Goal: Task Accomplishment & Management: Use online tool/utility

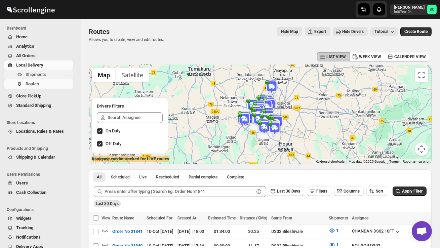
click at [46, 77] on span "Shipments" at bounding box center [49, 74] width 46 height 7
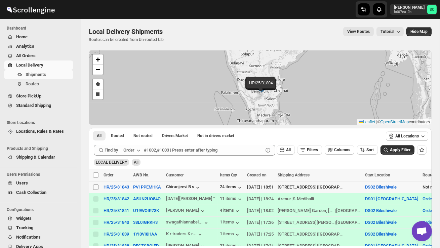
click at [96, 189] on input "Select shipment" at bounding box center [95, 186] width 5 height 5
checkbox input "true"
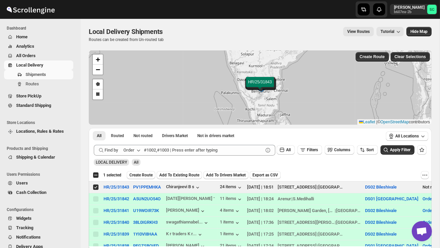
click at [148, 177] on button "Create Route" at bounding box center [141, 175] width 29 height 8
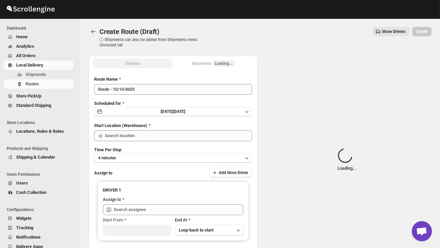
type input "DS02 Bileshivale"
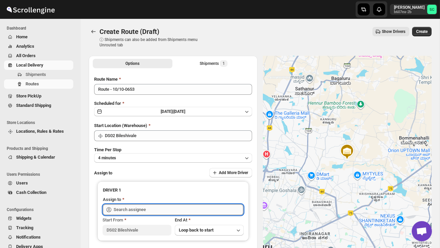
click at [137, 207] on input "text" at bounding box center [179, 209] width 130 height 11
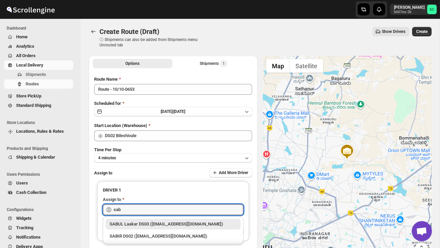
click at [146, 233] on div "SABIR DS02 ([EMAIL_ADDRESS][DOMAIN_NAME])" at bounding box center [173, 236] width 127 height 7
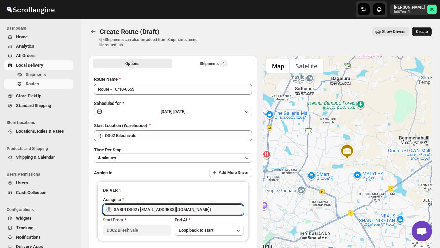
type input "SABIR DS02 ([EMAIL_ADDRESS][DOMAIN_NAME])"
click at [421, 32] on span "Create" at bounding box center [421, 31] width 11 height 5
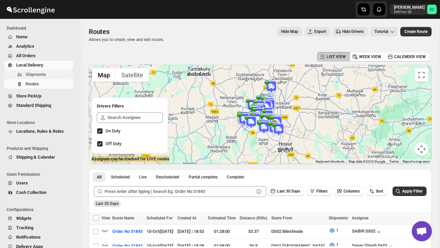
click at [45, 76] on span "Shipments" at bounding box center [36, 74] width 20 height 5
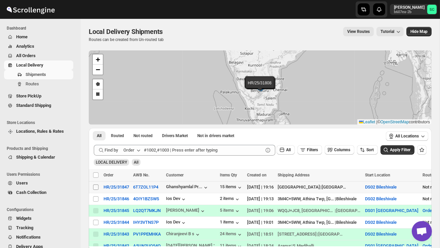
click at [95, 187] on input "Select shipment" at bounding box center [95, 186] width 5 height 5
checkbox input "true"
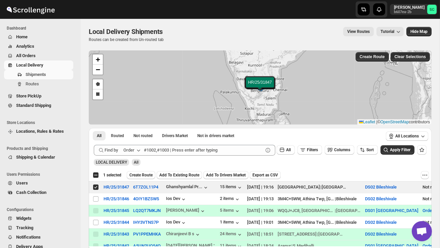
click at [138, 174] on span "Create Route" at bounding box center [140, 174] width 23 height 5
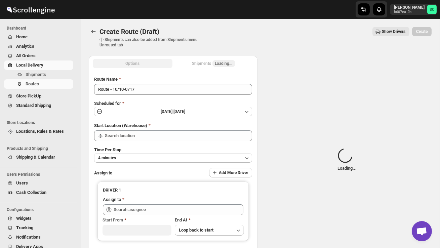
type input "DS02 Bileshivale"
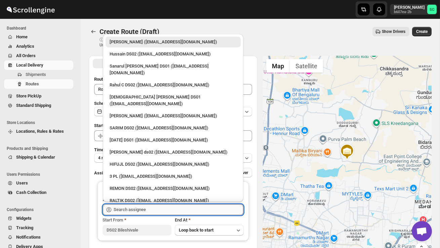
click at [152, 208] on input "text" at bounding box center [179, 209] width 130 height 11
click at [145, 185] on div "REMON DS02 ([EMAIL_ADDRESS][DOMAIN_NAME])" at bounding box center [173, 188] width 127 height 7
type input "REMON DS02 ([EMAIL_ADDRESS][DOMAIN_NAME])"
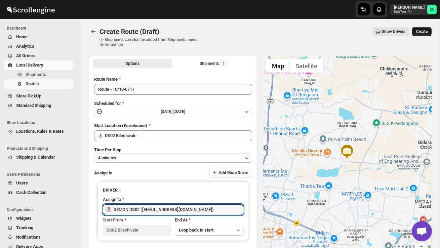
click at [420, 29] on button "Create" at bounding box center [421, 31] width 19 height 9
